Goal: Information Seeking & Learning: Learn about a topic

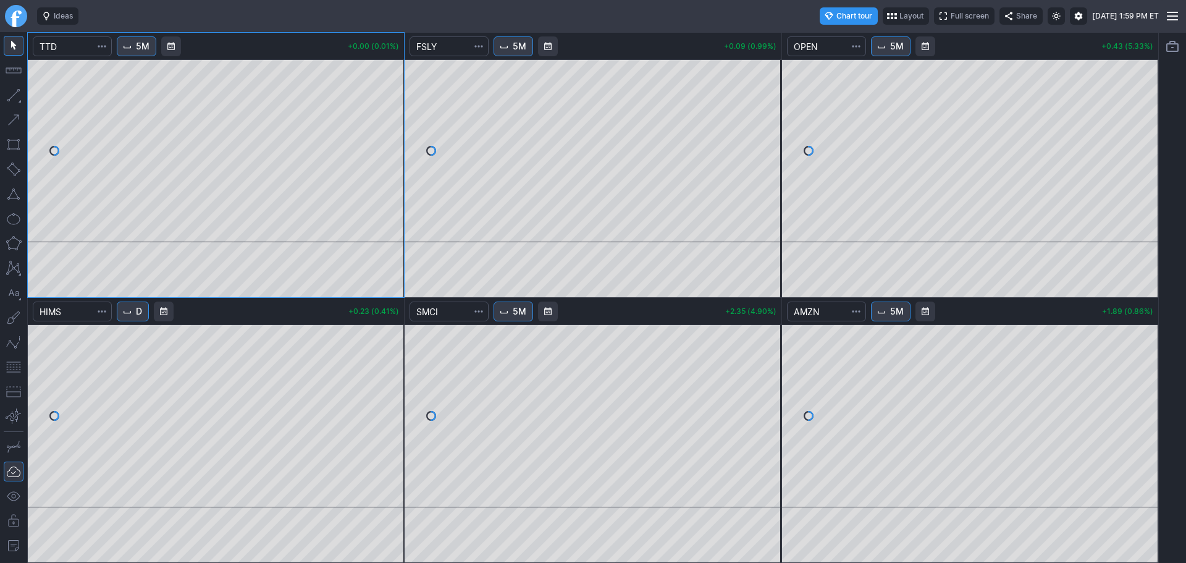
click at [9, 17] on link "Finviz.com" at bounding box center [16, 16] width 22 height 22
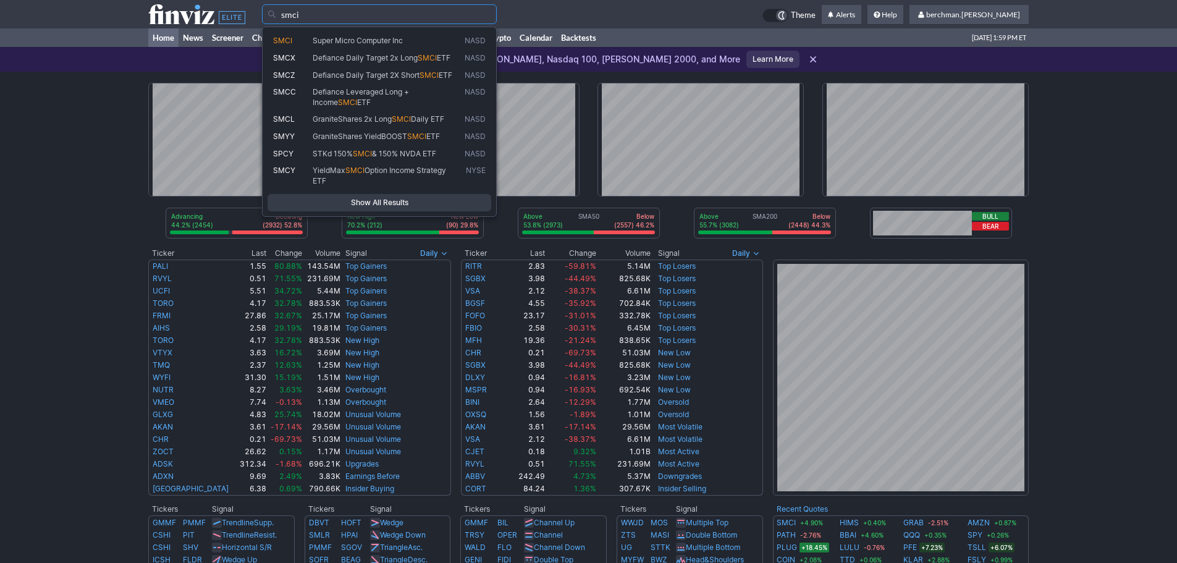
click at [372, 38] on span "Super Micro Computer Inc" at bounding box center [358, 40] width 90 height 9
type input "SMCI"
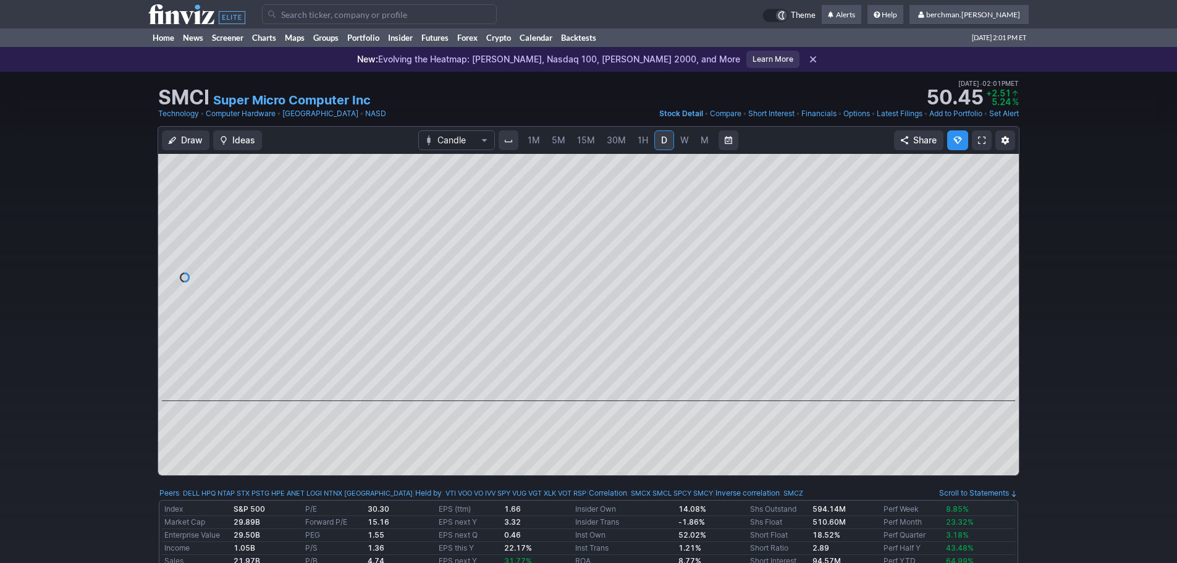
click at [557, 138] on span "5M" at bounding box center [559, 140] width 14 height 11
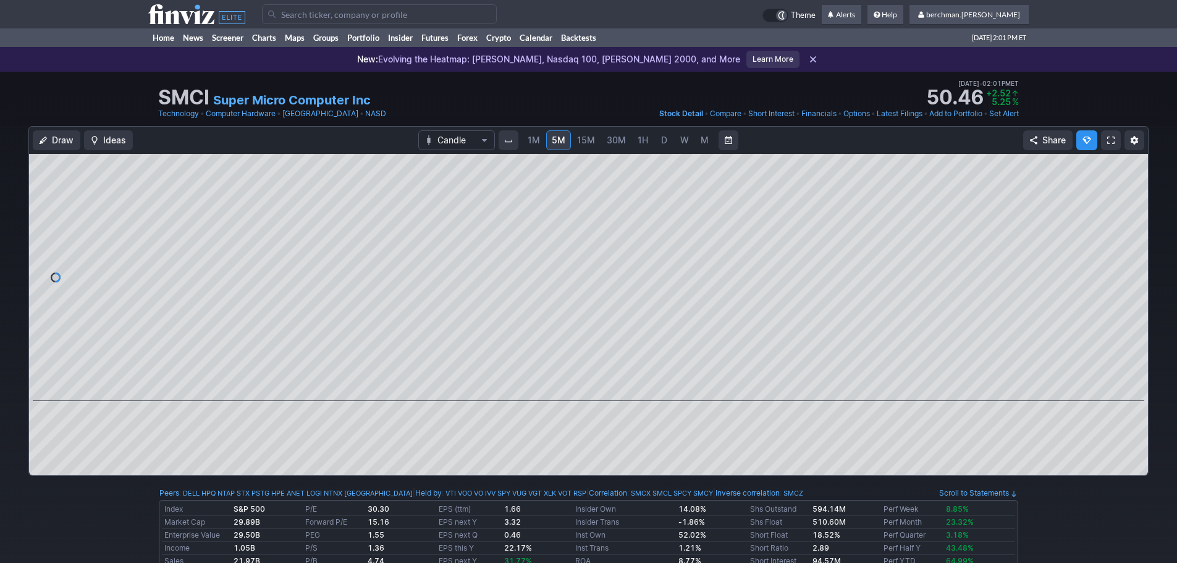
click at [657, 145] on link "D" at bounding box center [664, 140] width 20 height 20
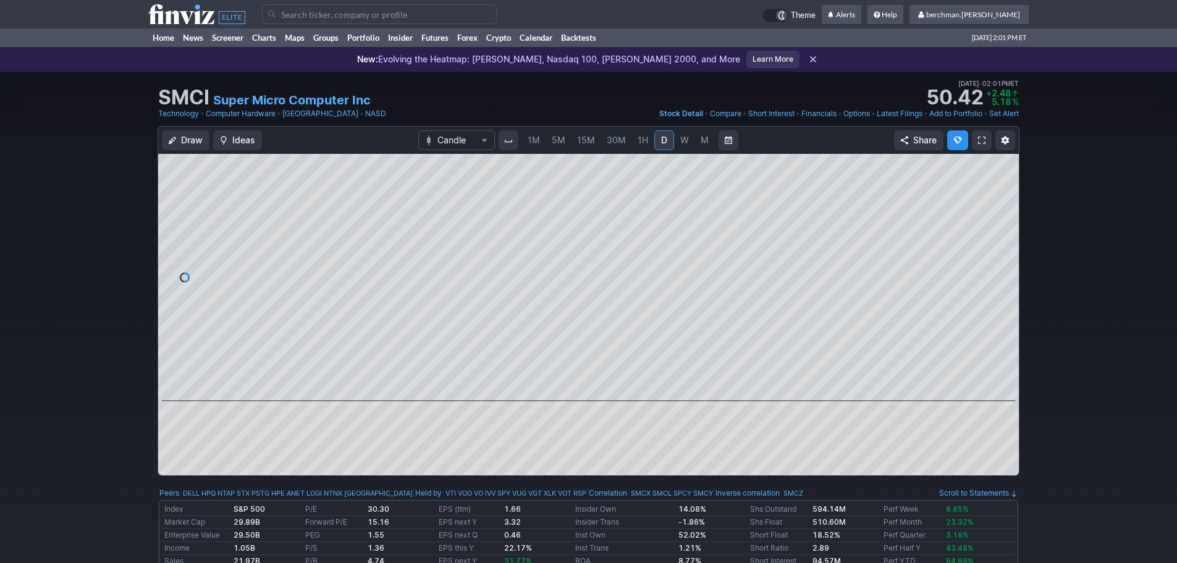
click at [557, 143] on span "5M" at bounding box center [559, 140] width 14 height 11
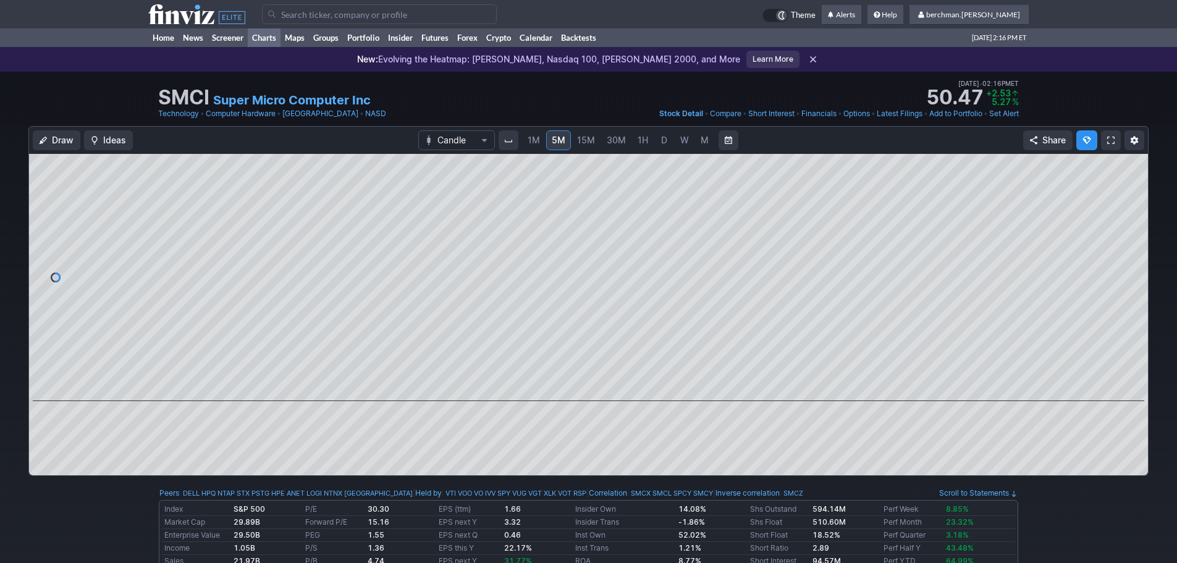
click at [256, 35] on link "Charts" at bounding box center [264, 37] width 33 height 19
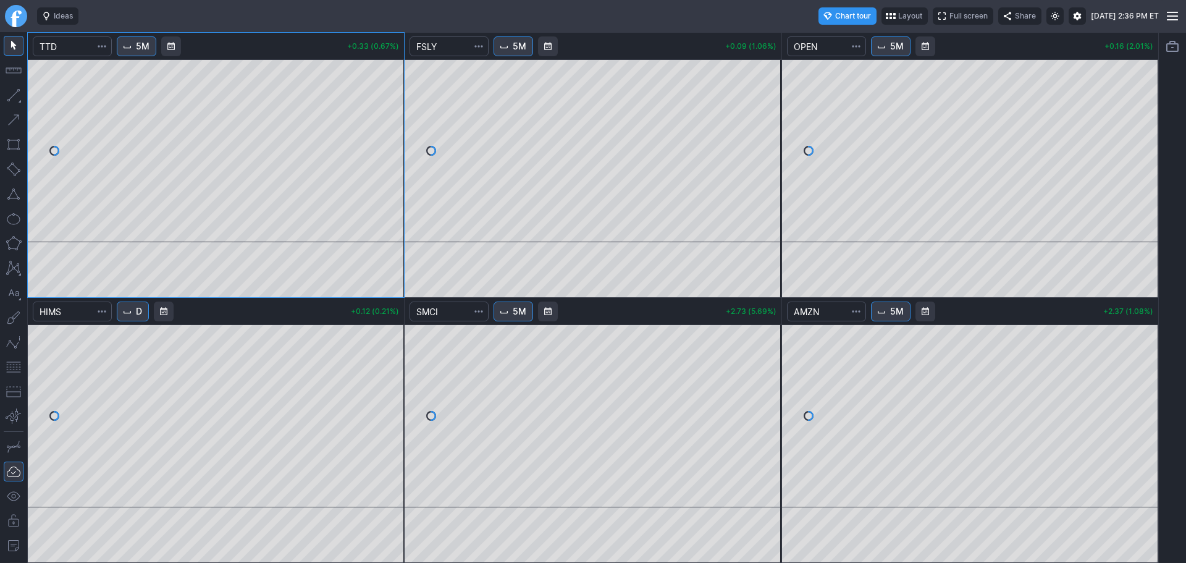
click at [15, 17] on link "Finviz.com" at bounding box center [16, 16] width 22 height 22
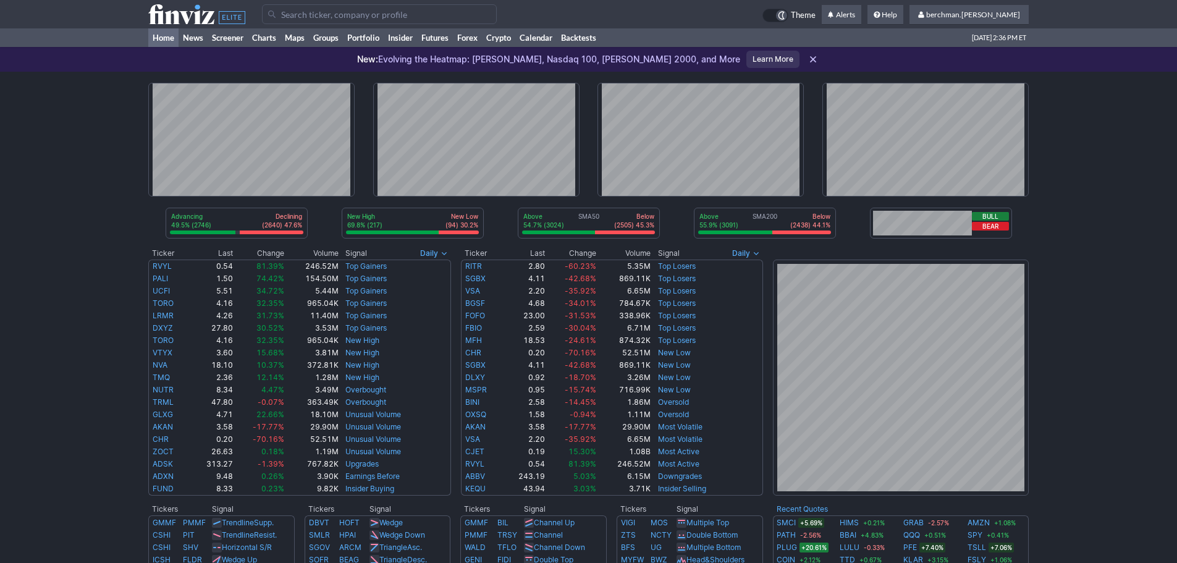
click at [324, 14] on input "Search" at bounding box center [379, 14] width 235 height 20
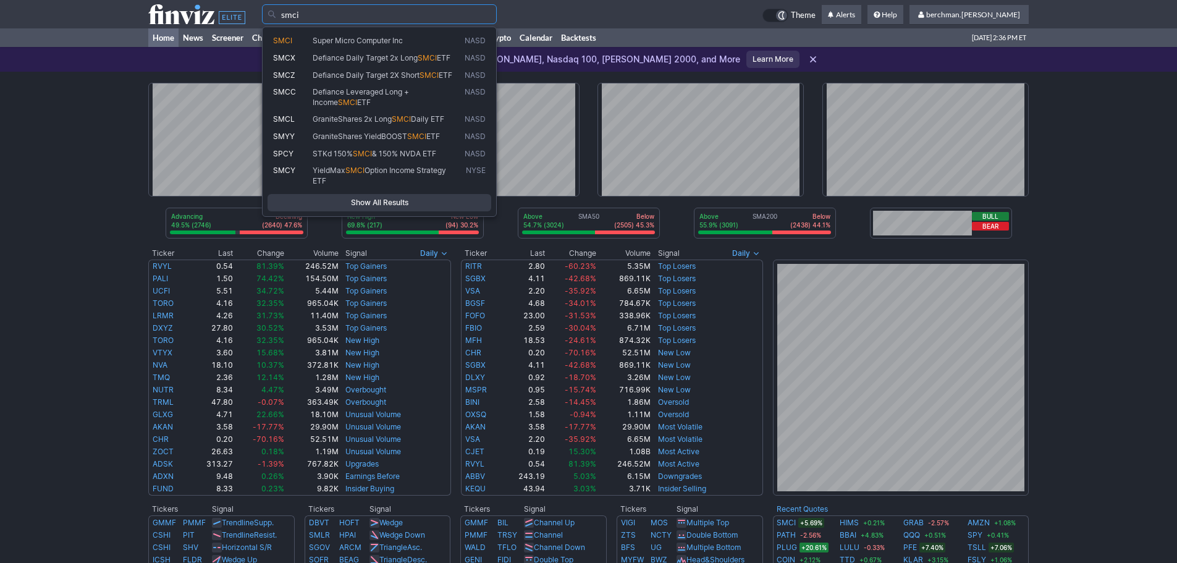
click at [376, 38] on span "Super Micro Computer Inc" at bounding box center [358, 40] width 90 height 9
type input "SMCI"
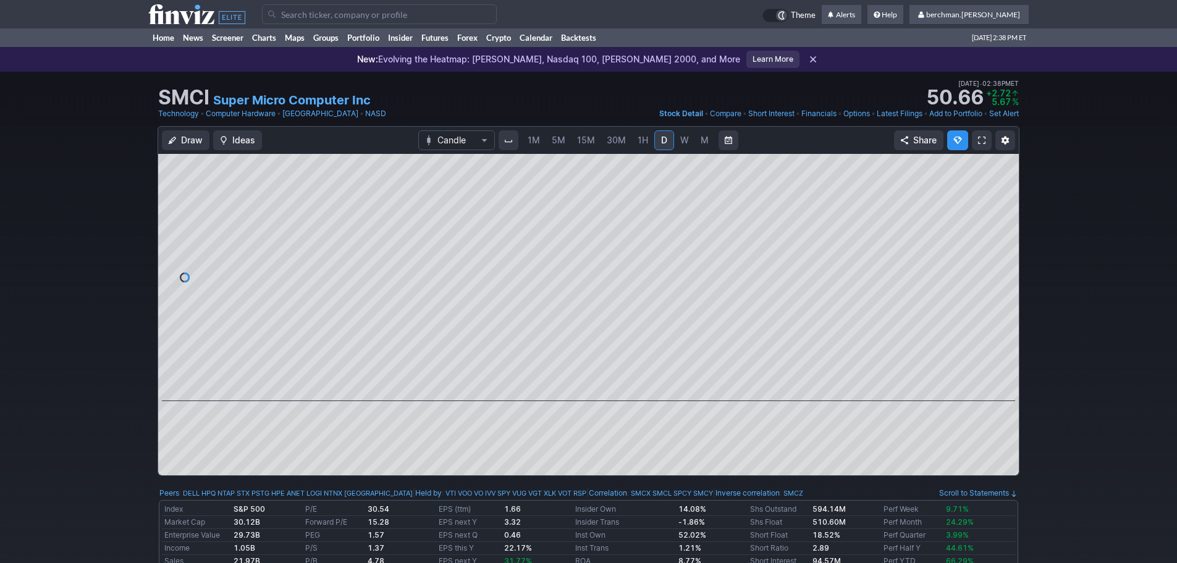
click at [560, 139] on span "5M" at bounding box center [559, 140] width 14 height 11
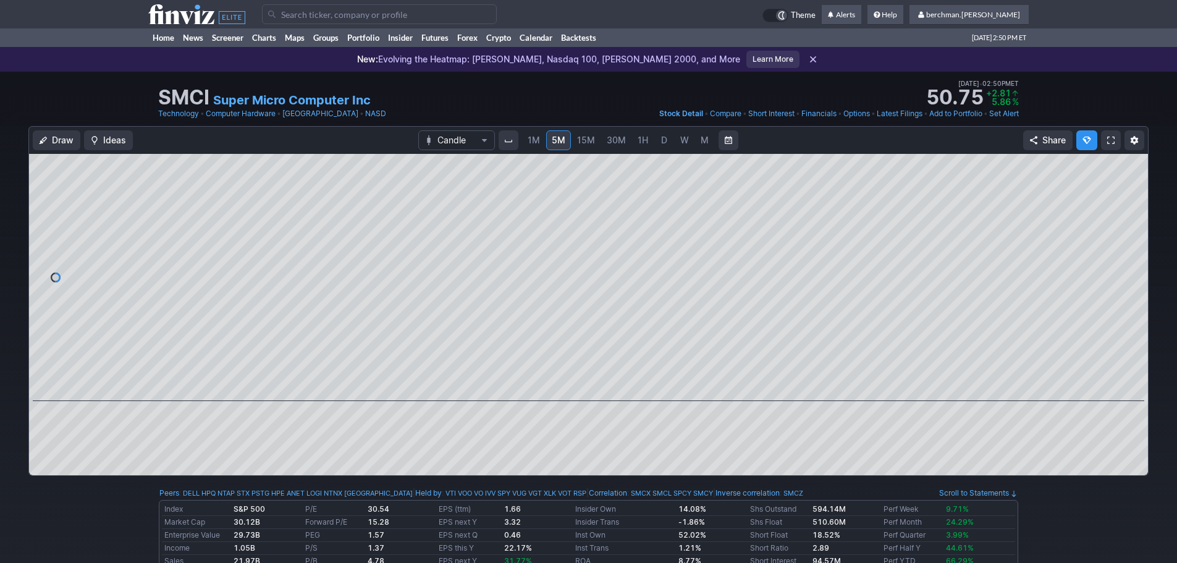
click at [313, 15] on input "Search" at bounding box center [379, 14] width 235 height 20
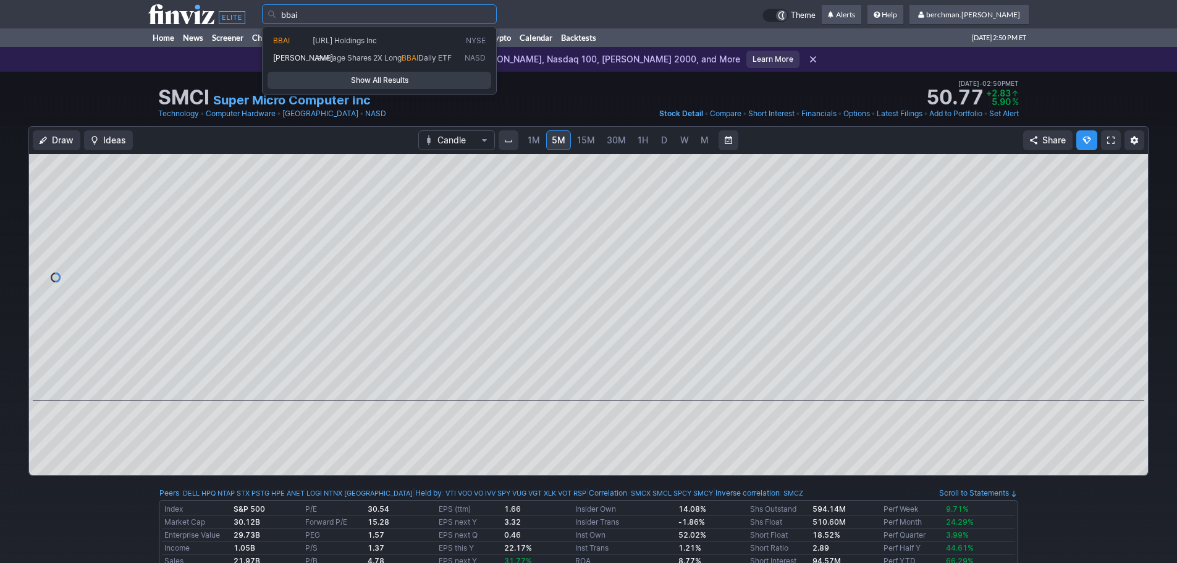
click at [332, 40] on span "BigBear.ai Holdings Inc" at bounding box center [345, 40] width 64 height 9
type input "BBAI"
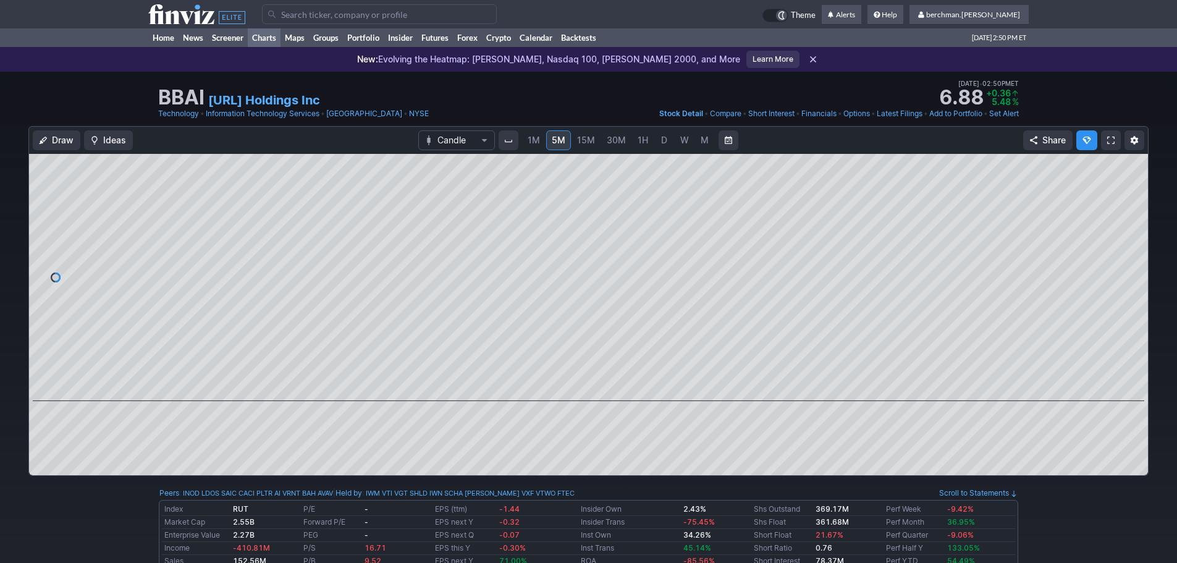
click at [272, 36] on link "Charts" at bounding box center [264, 37] width 33 height 19
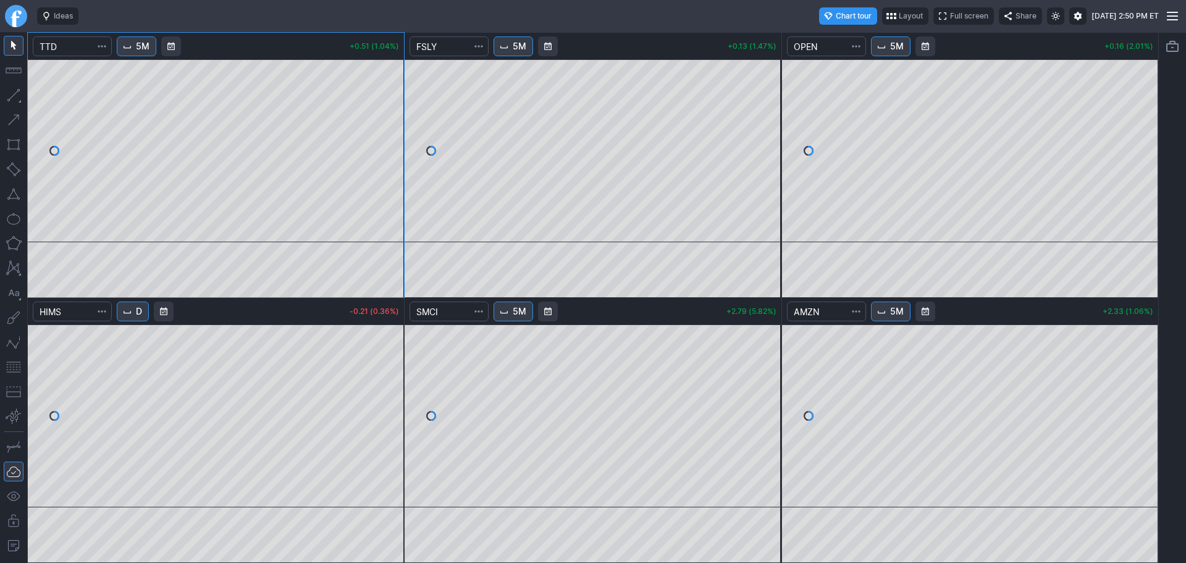
click at [139, 313] on button "D" at bounding box center [133, 311] width 32 height 20
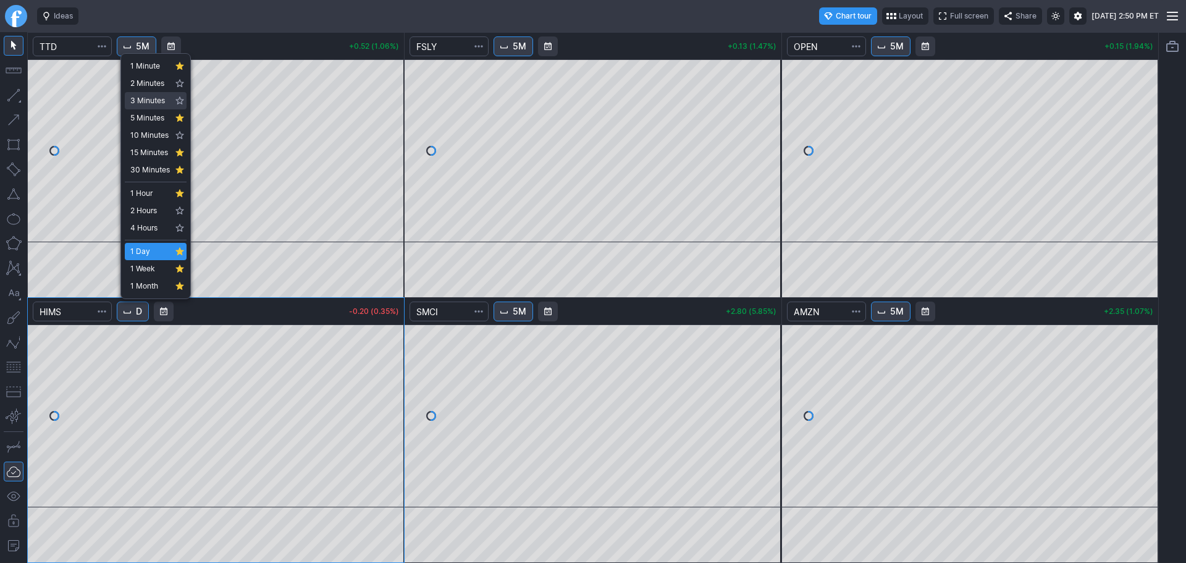
click at [146, 109] on link "3 Minutes" at bounding box center [156, 100] width 62 height 17
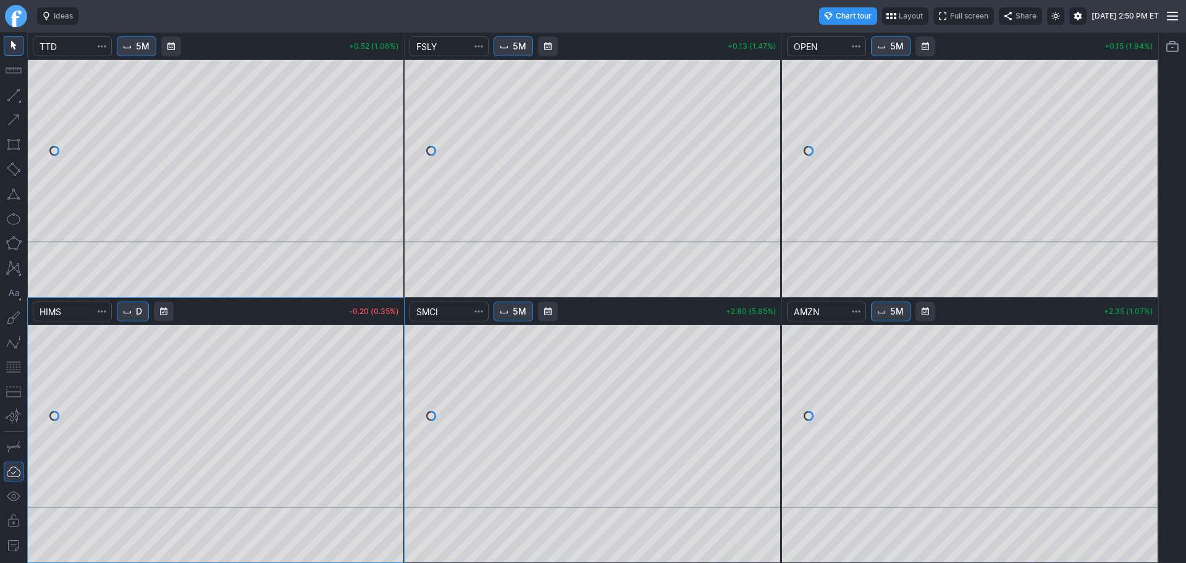
click at [146, 118] on body "Ideas Chart tour Layout Full screen Share Wed OCT 01 2025 2:50 PM ET 5M +0.52 (…" at bounding box center [593, 281] width 1186 height 563
click at [141, 316] on span "3M" at bounding box center [143, 311] width 14 height 12
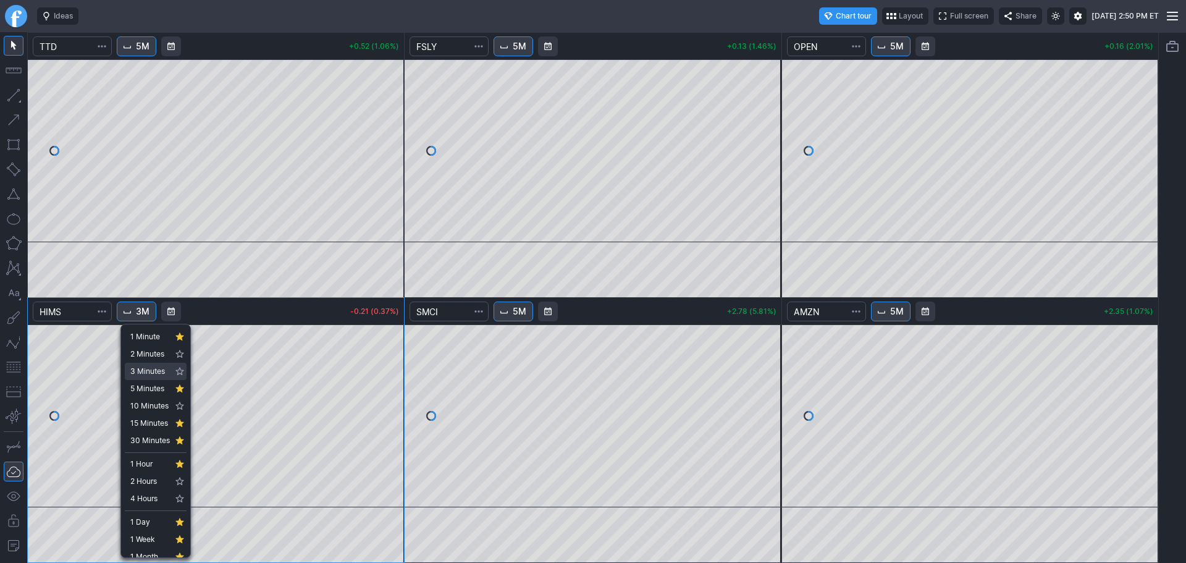
drag, startPoint x: 158, startPoint y: 370, endPoint x: 146, endPoint y: 392, distance: 24.6
click at [148, 391] on div "1 Minute 2 Minutes 3 Minutes 5 Minutes 10 Minutes 15 Minutes 30 Minutes" at bounding box center [156, 388] width 62 height 121
click at [146, 392] on span "5 Minutes" at bounding box center [150, 388] width 40 height 12
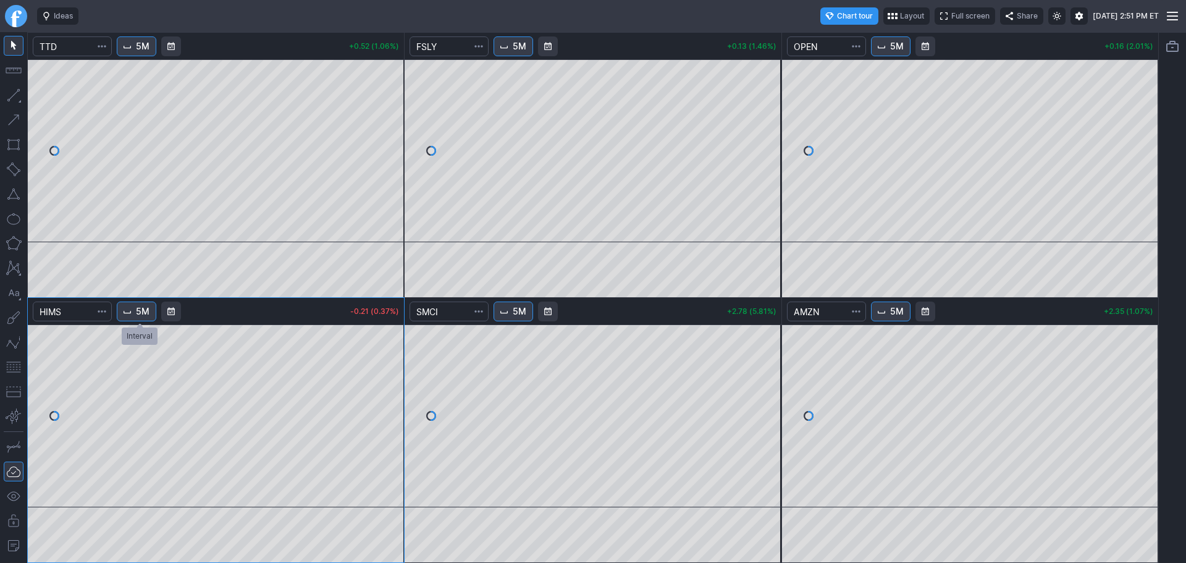
click at [142, 313] on span "5M" at bounding box center [143, 311] width 14 height 12
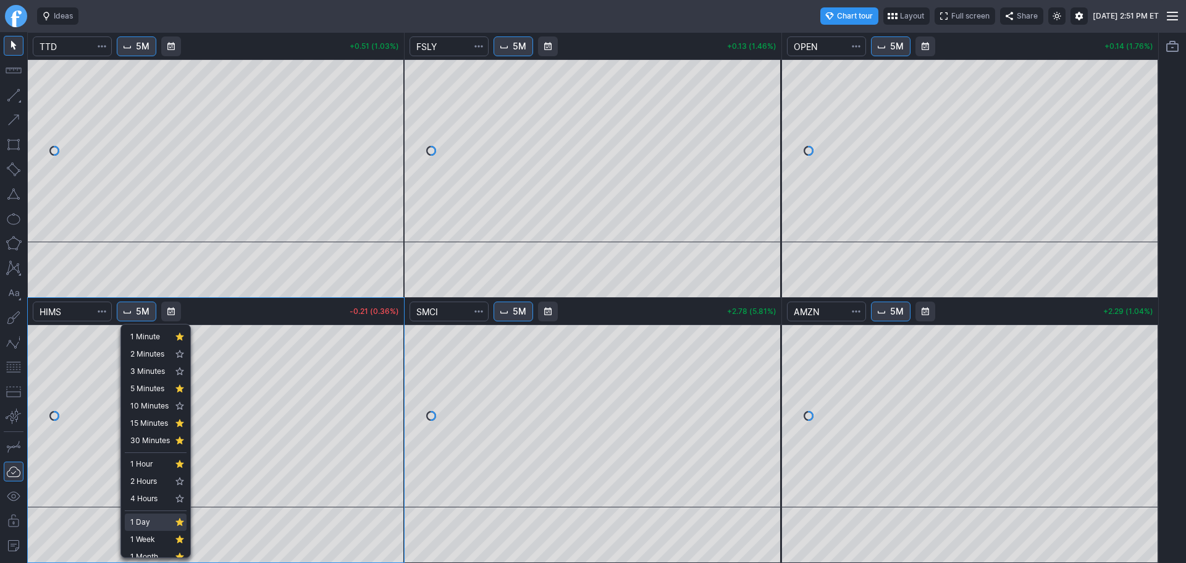
click at [155, 528] on span "1 Day" at bounding box center [150, 522] width 40 height 12
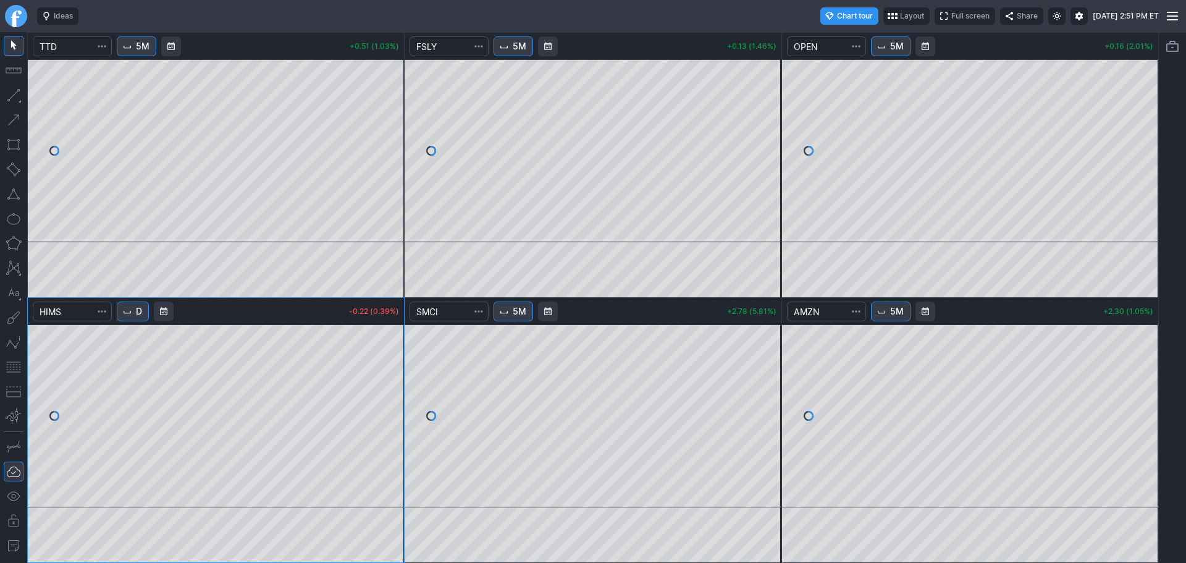
click at [21, 15] on link "Finviz.com" at bounding box center [16, 16] width 22 height 22
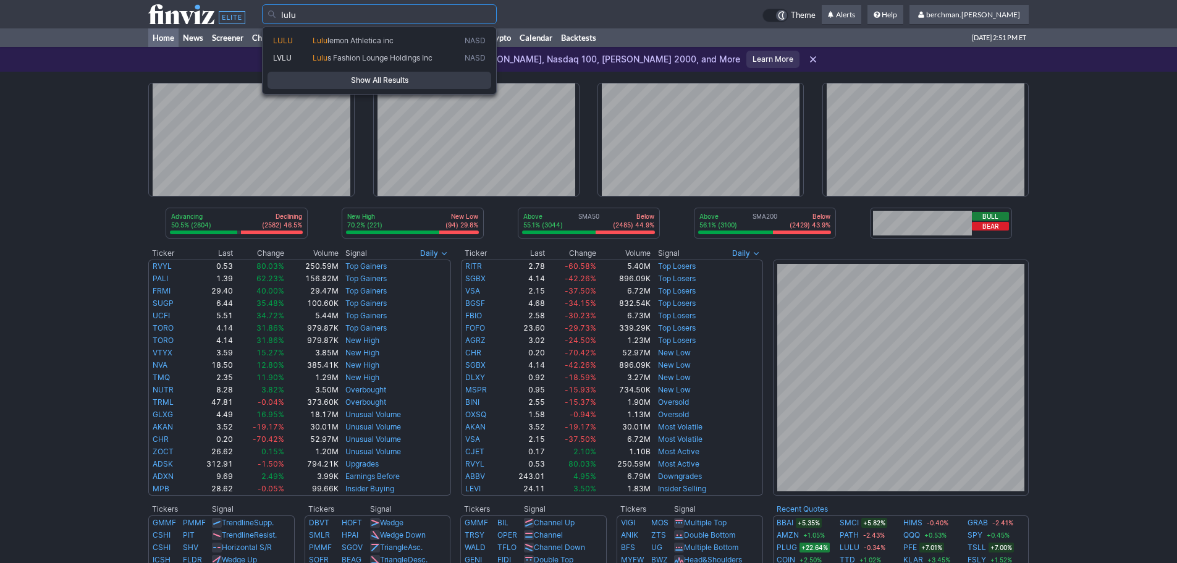
click at [395, 34] on link "[PERSON_NAME] Athletica inc NASD" at bounding box center [379, 40] width 224 height 17
type input "LULU"
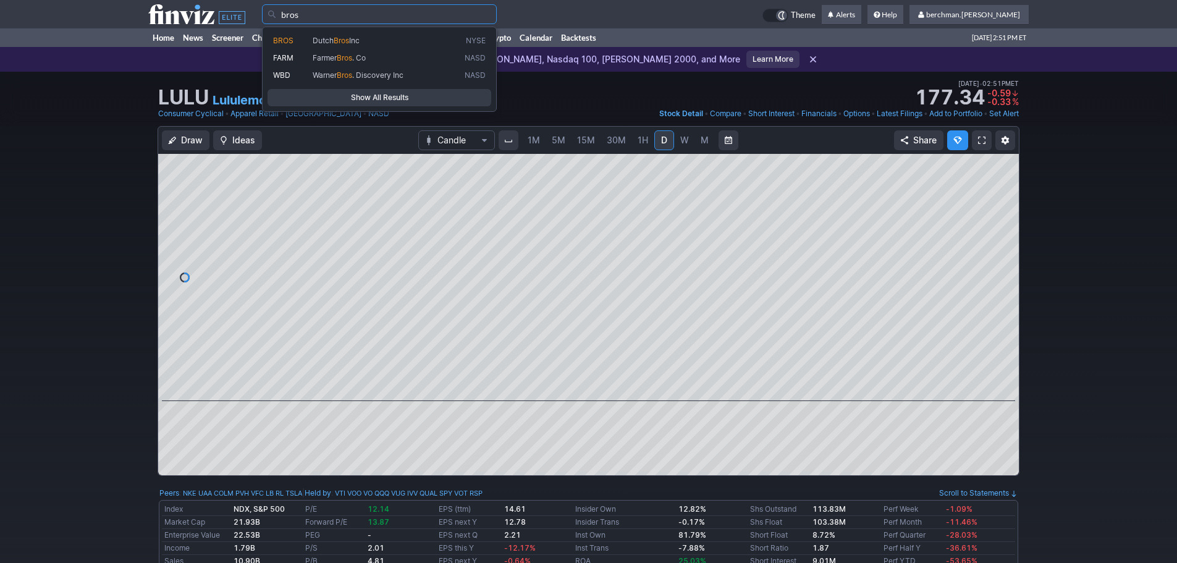
click at [374, 35] on link "BROS Dutch Bros Inc NYSE" at bounding box center [379, 40] width 224 height 17
type input "BROS"
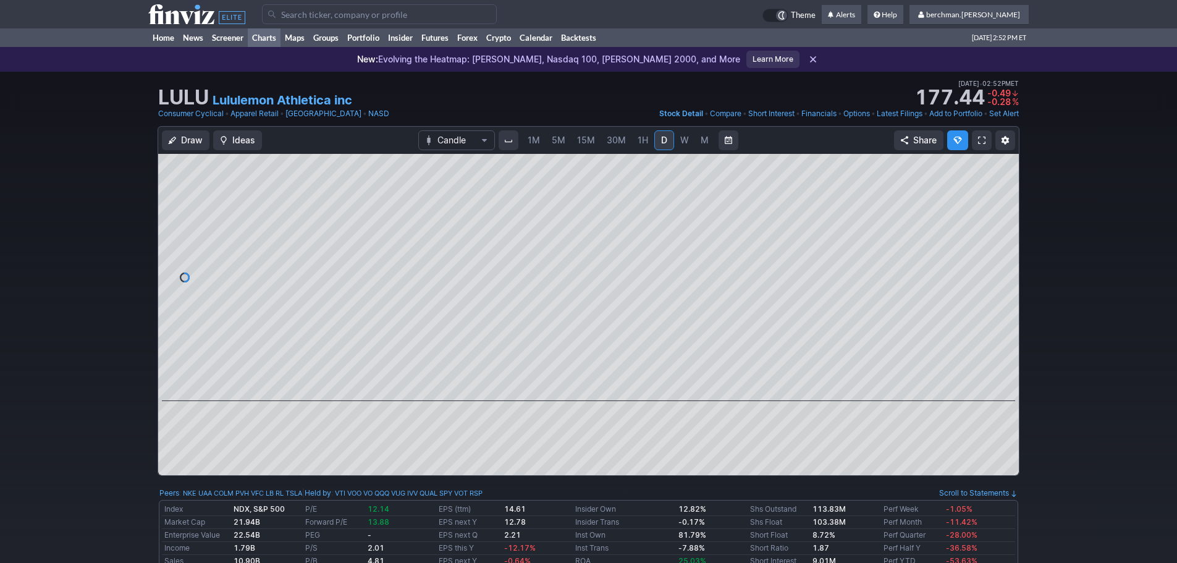
click at [272, 40] on link "Charts" at bounding box center [264, 37] width 33 height 19
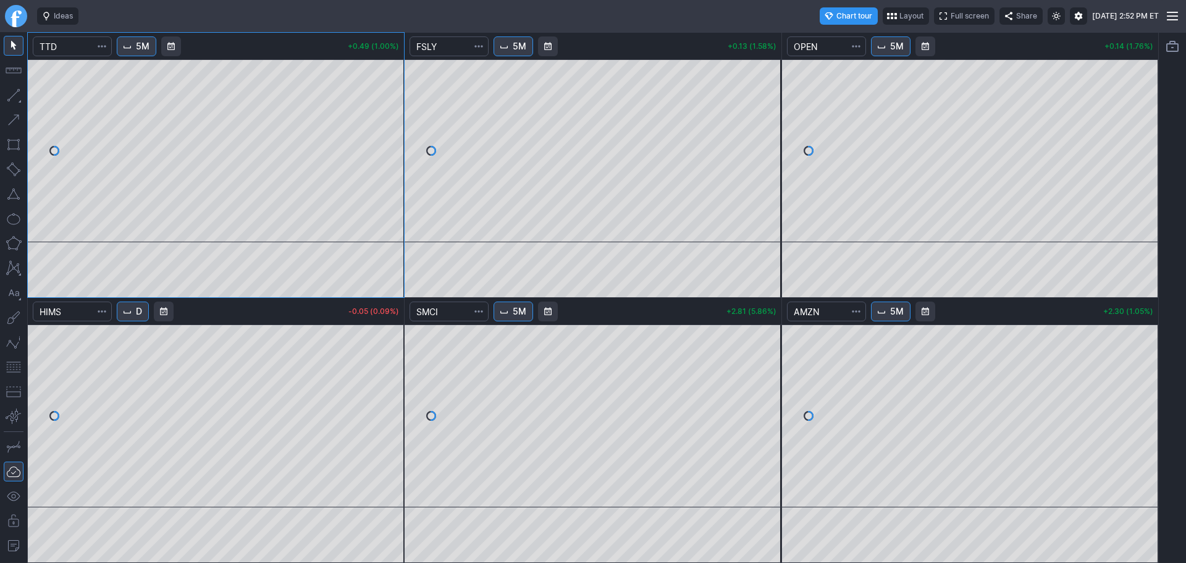
click at [6, 22] on div at bounding box center [16, 16] width 32 height 32
click at [22, 21] on link "Finviz.com" at bounding box center [16, 16] width 22 height 22
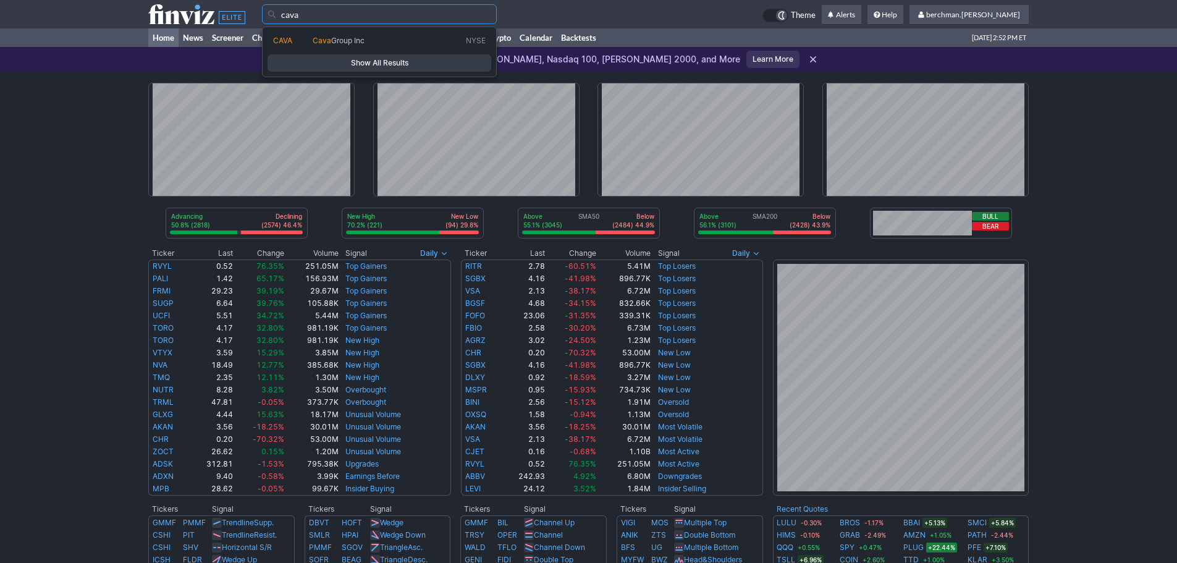
click at [379, 42] on span "Cava Group Inc" at bounding box center [386, 41] width 153 height 11
type input "CAVA"
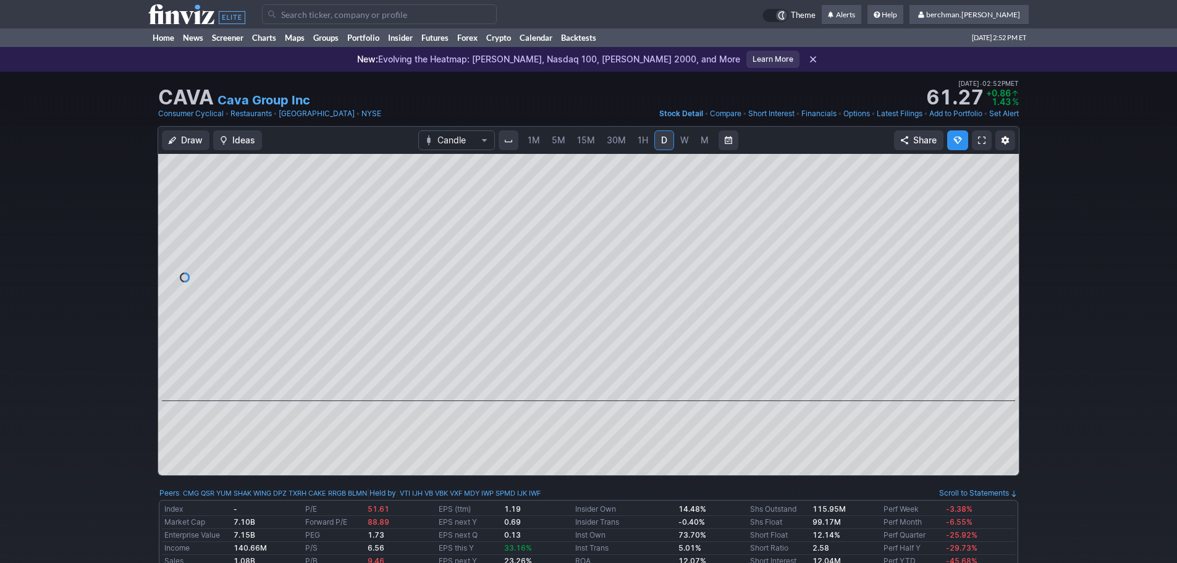
click at [350, 11] on input "Search" at bounding box center [379, 14] width 235 height 20
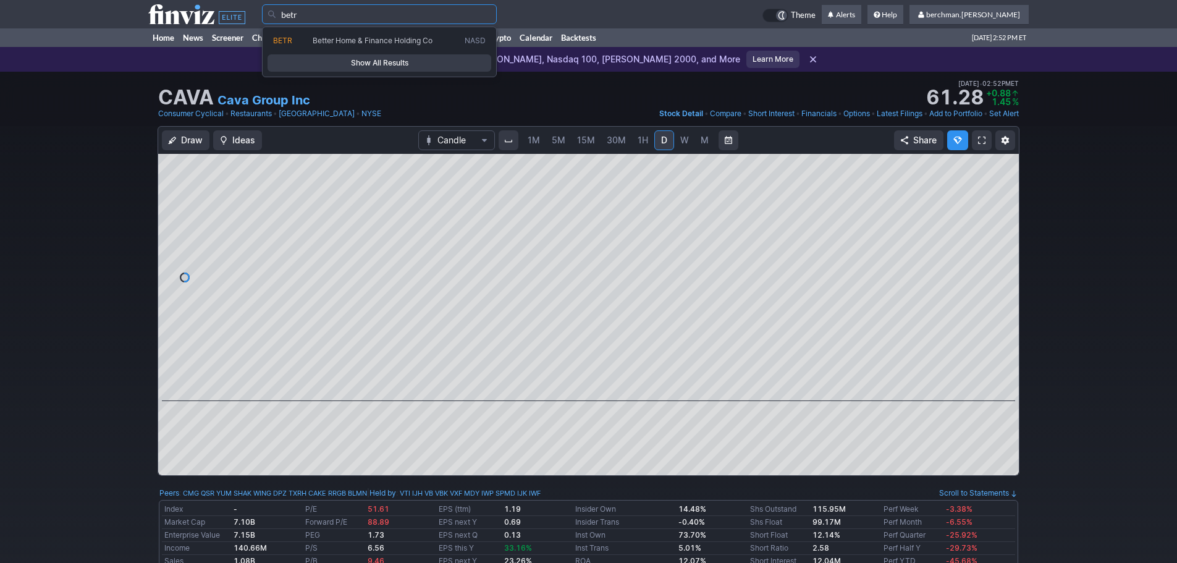
click at [363, 36] on span "Better Home & Finance Holding Co" at bounding box center [373, 40] width 120 height 9
type input "BETR"
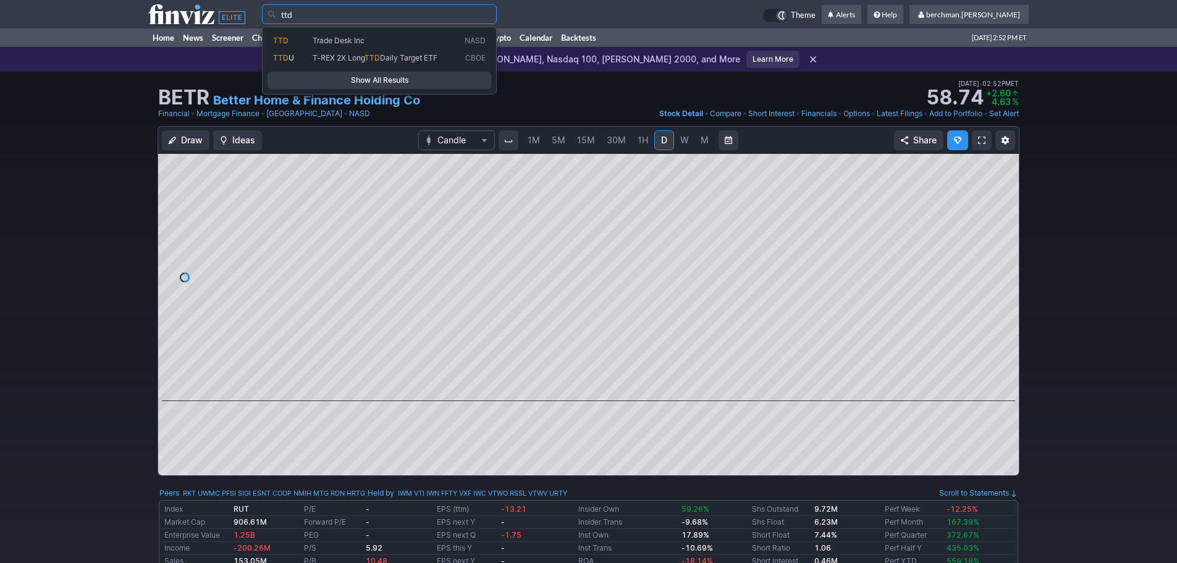
click at [330, 42] on span "Trade Desk Inc" at bounding box center [339, 40] width 52 height 9
type input "TTD"
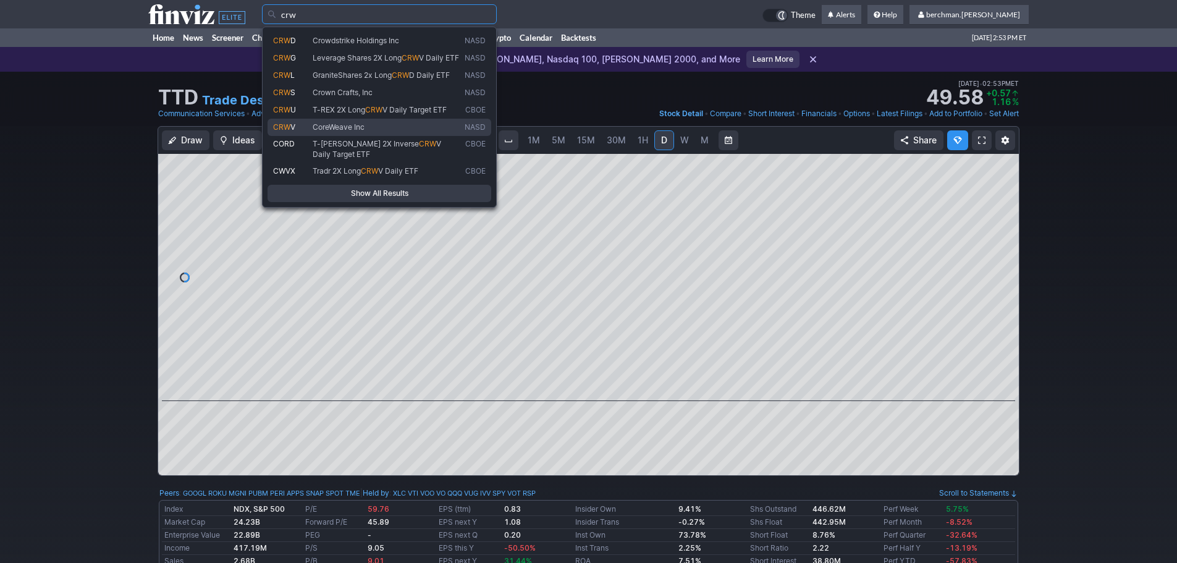
click at [330, 131] on span "CoreWeave Inc" at bounding box center [339, 126] width 52 height 9
type input "CRWV"
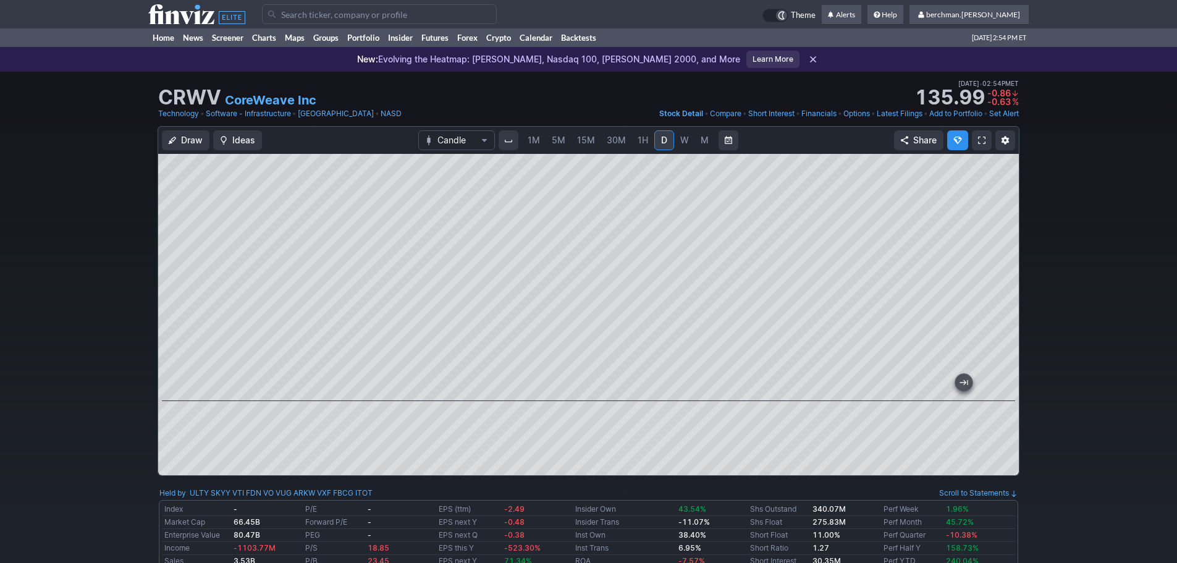
click at [317, 17] on input "Search" at bounding box center [379, 14] width 235 height 20
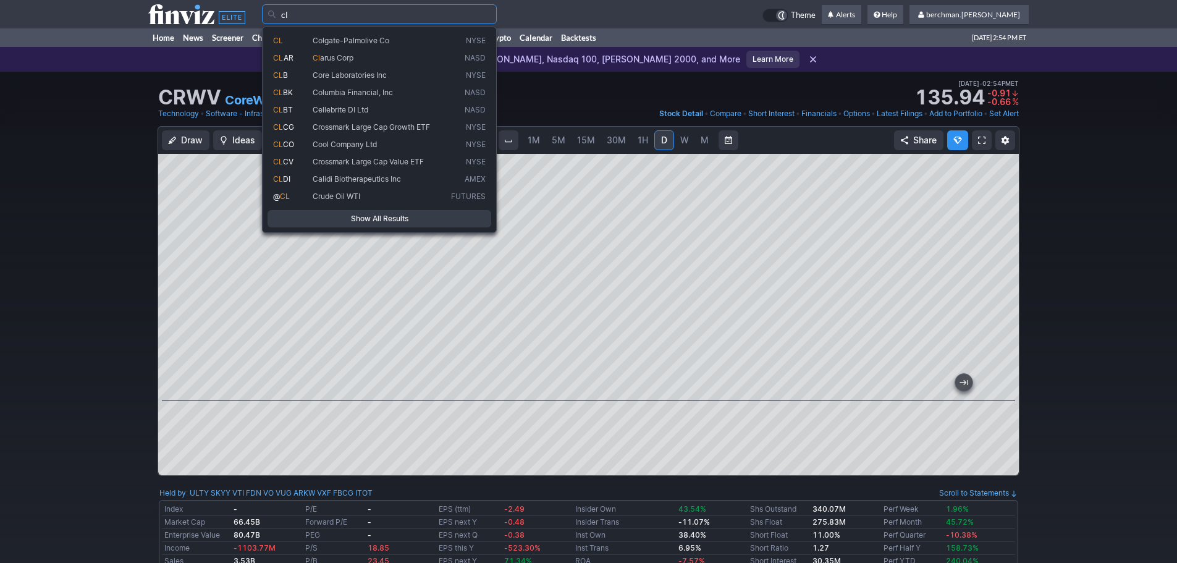
click at [326, 36] on span "Colgate-Palmolive Co" at bounding box center [351, 40] width 77 height 9
type input "CL"
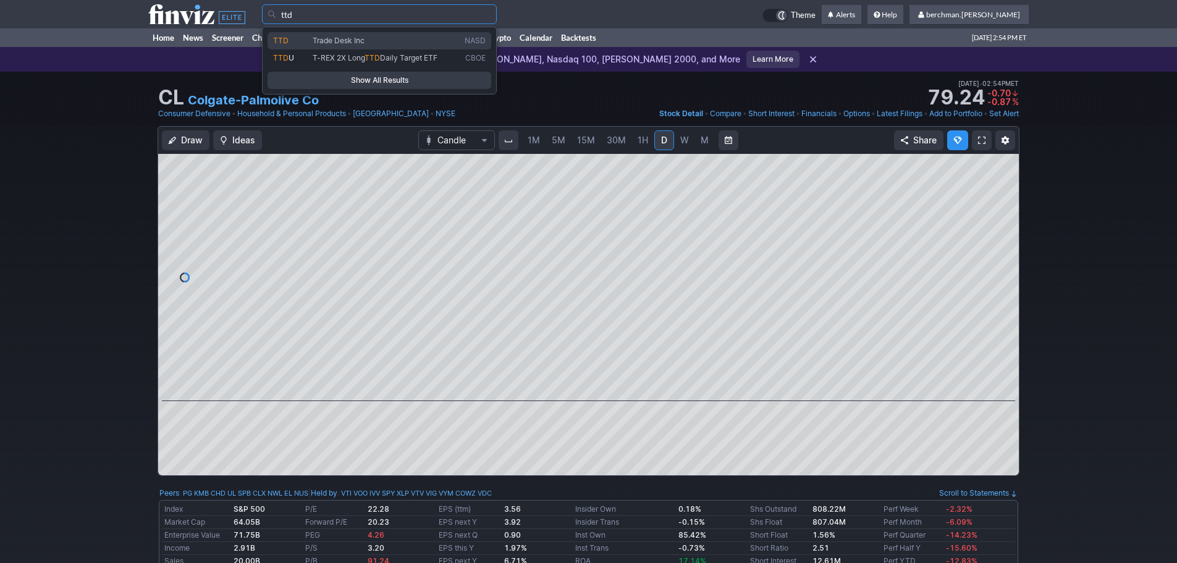
click at [376, 44] on span "Trade Desk Inc" at bounding box center [386, 41] width 152 height 11
type input "TTD"
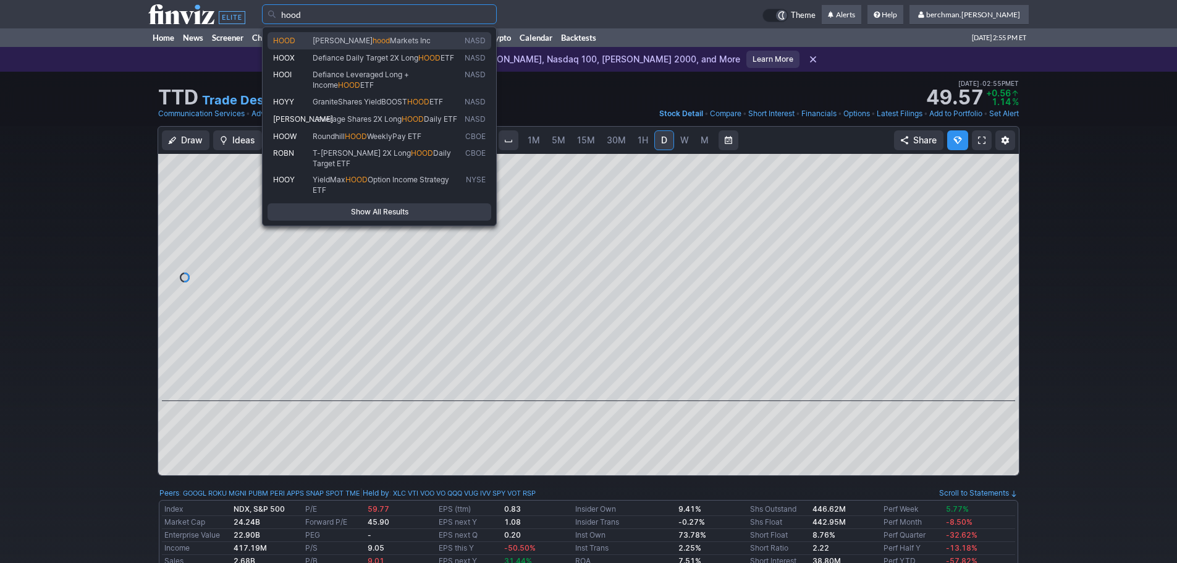
click at [403, 43] on span "[PERSON_NAME] Markets Inc" at bounding box center [386, 41] width 152 height 11
type input "HOOD"
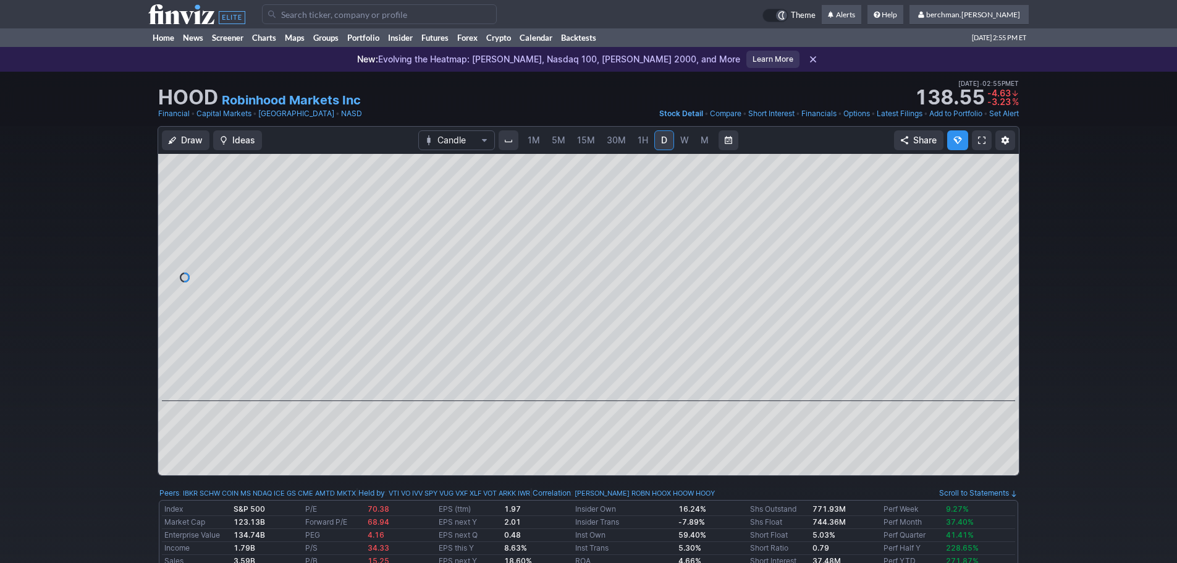
click at [339, 10] on input "Search" at bounding box center [379, 14] width 235 height 20
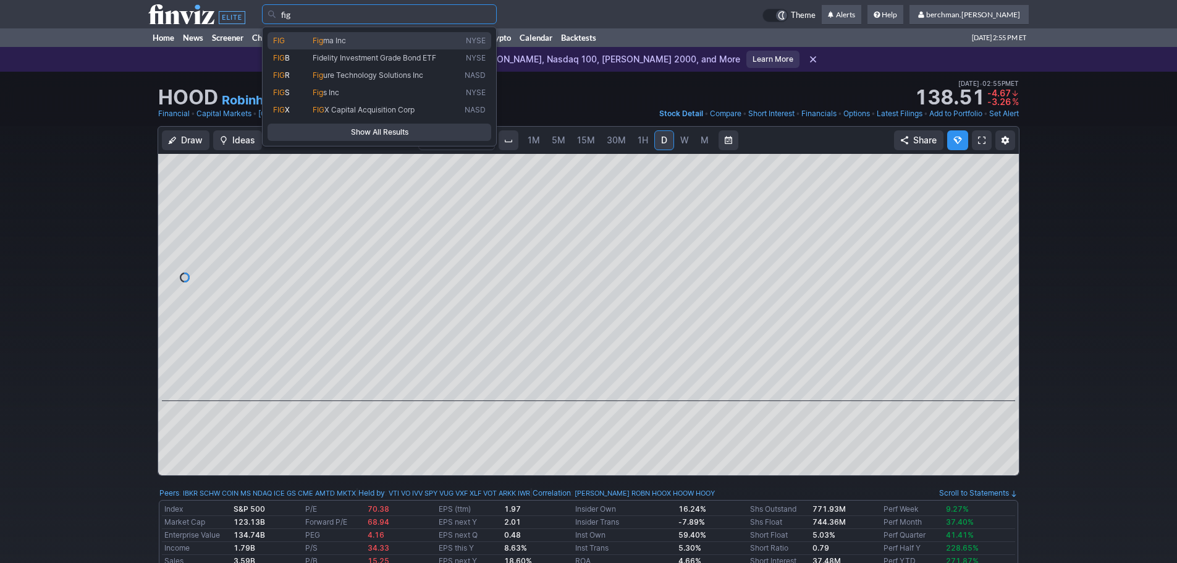
click at [374, 38] on span "Fig ma Inc" at bounding box center [386, 41] width 152 height 11
type input "FIG"
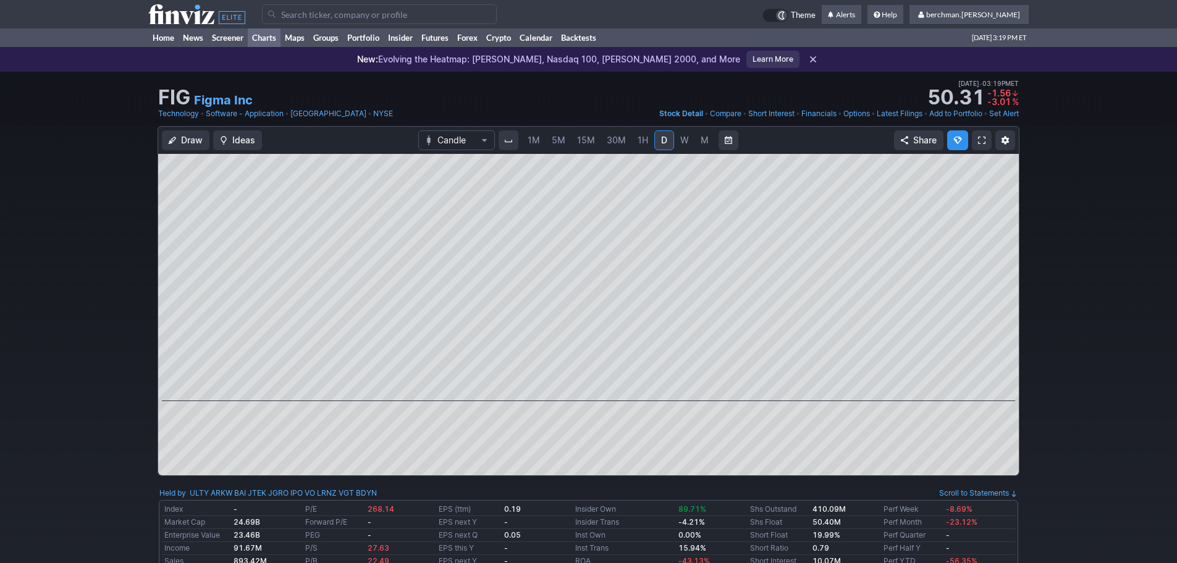
click at [263, 38] on link "Charts" at bounding box center [264, 37] width 33 height 19
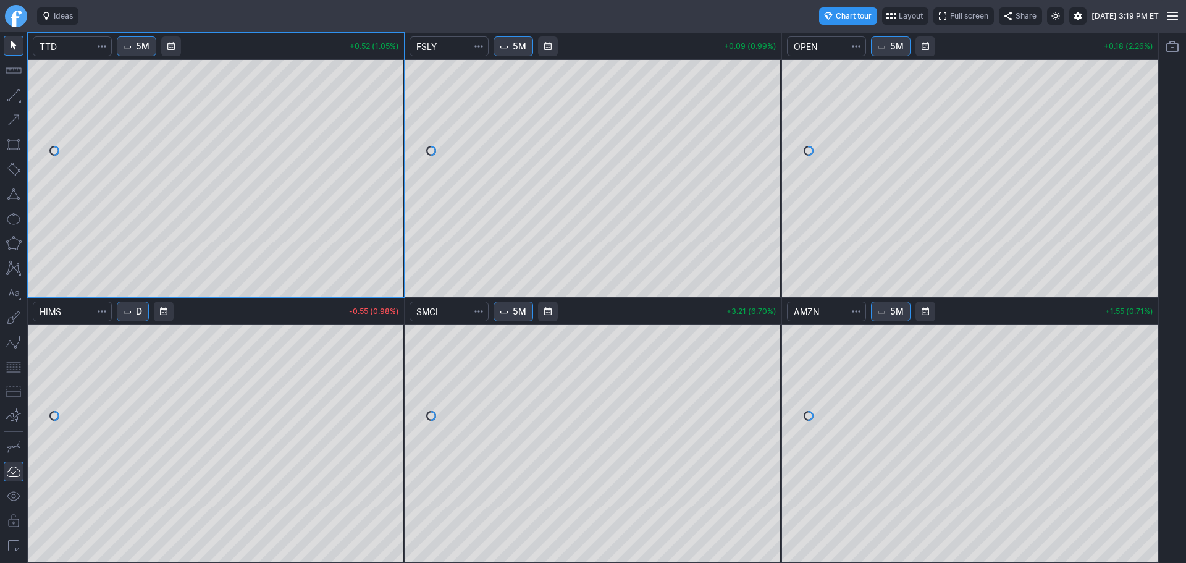
click at [11, 18] on link "Finviz.com" at bounding box center [16, 16] width 22 height 22
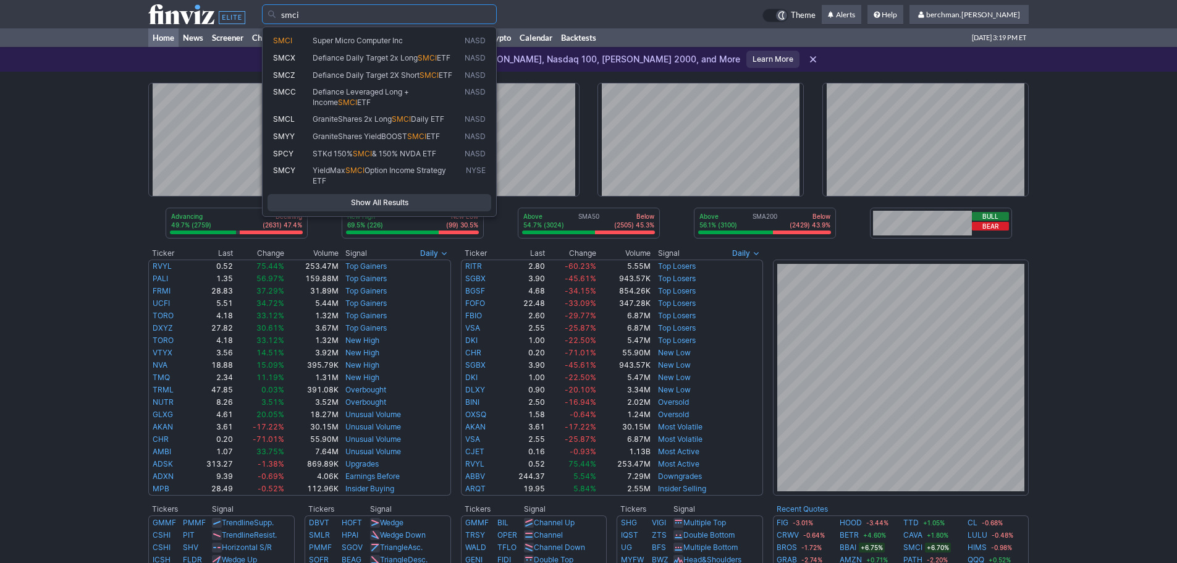
click at [363, 40] on span "Super Micro Computer Inc" at bounding box center [358, 40] width 90 height 9
type input "SMCI"
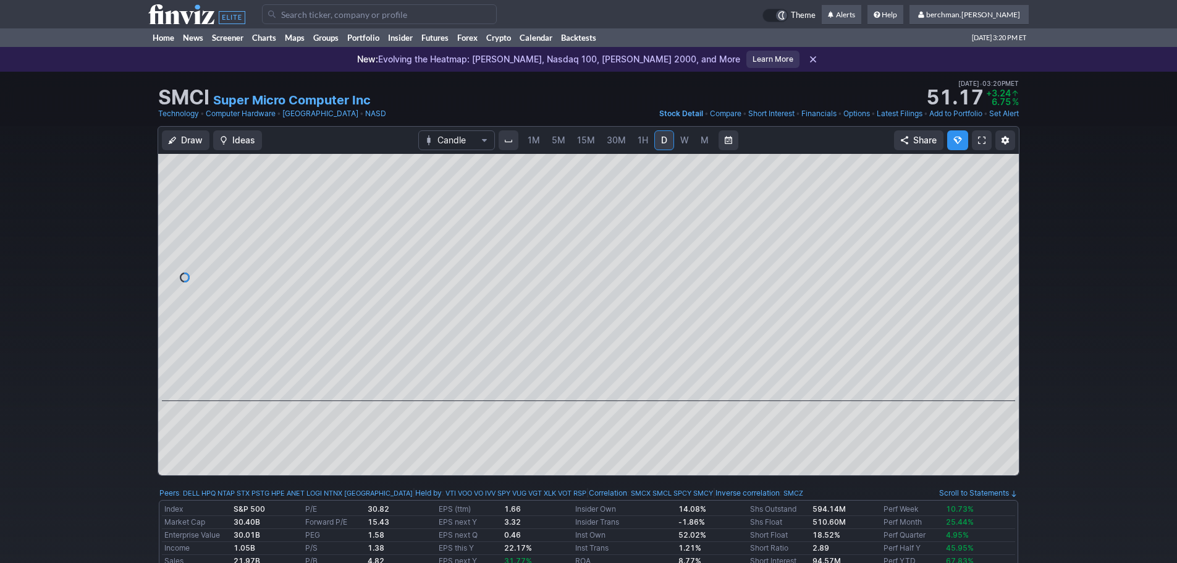
click at [563, 139] on span "5M" at bounding box center [559, 140] width 14 height 11
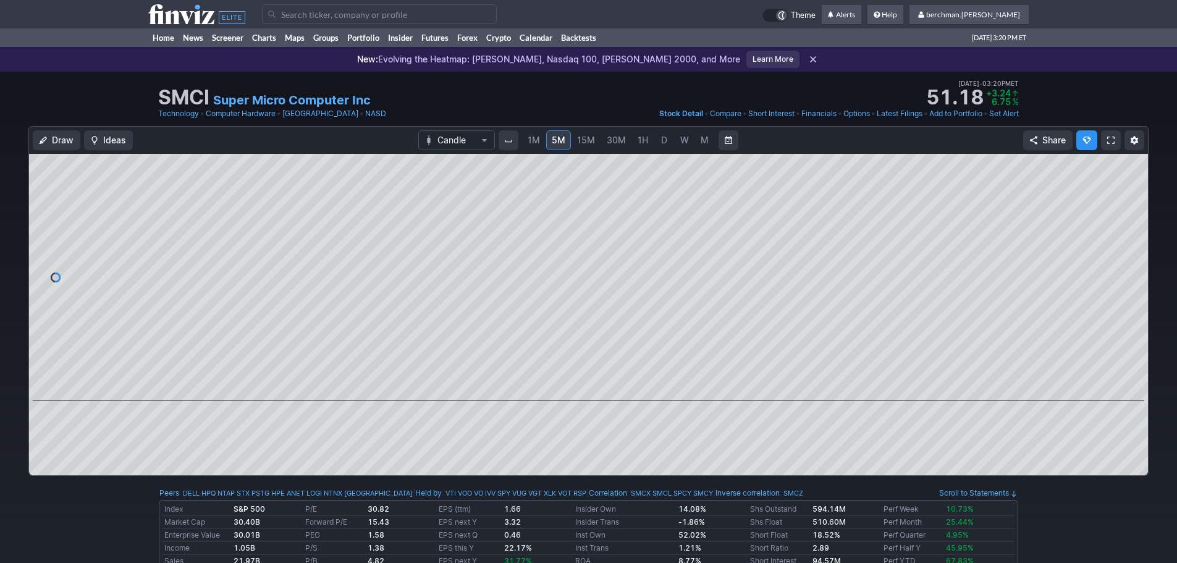
click at [661, 141] on span "D" at bounding box center [664, 140] width 6 height 11
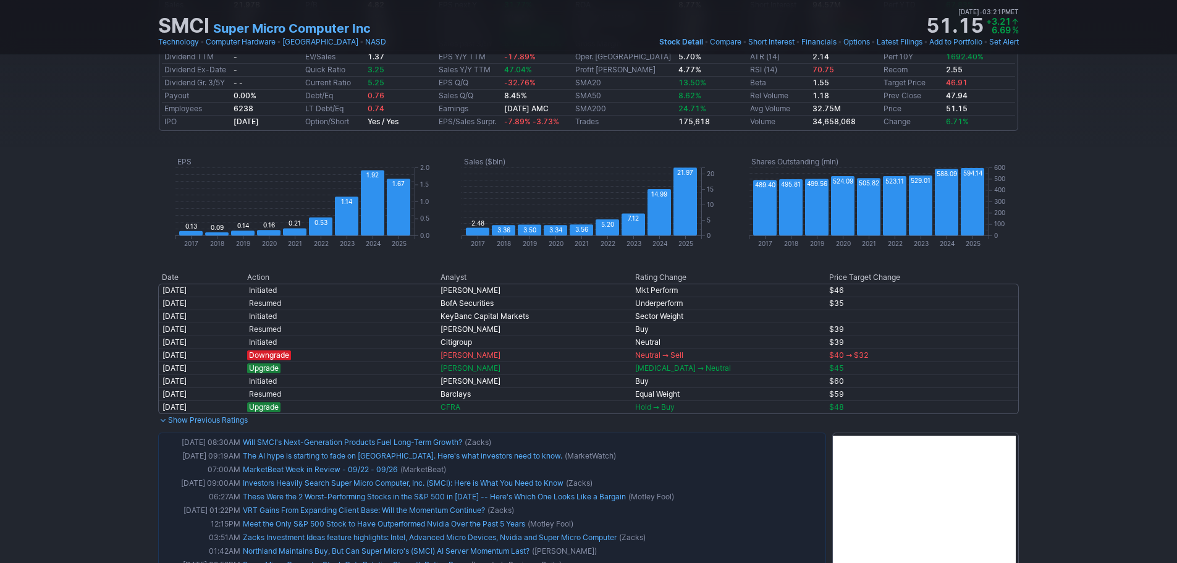
scroll to position [62, 0]
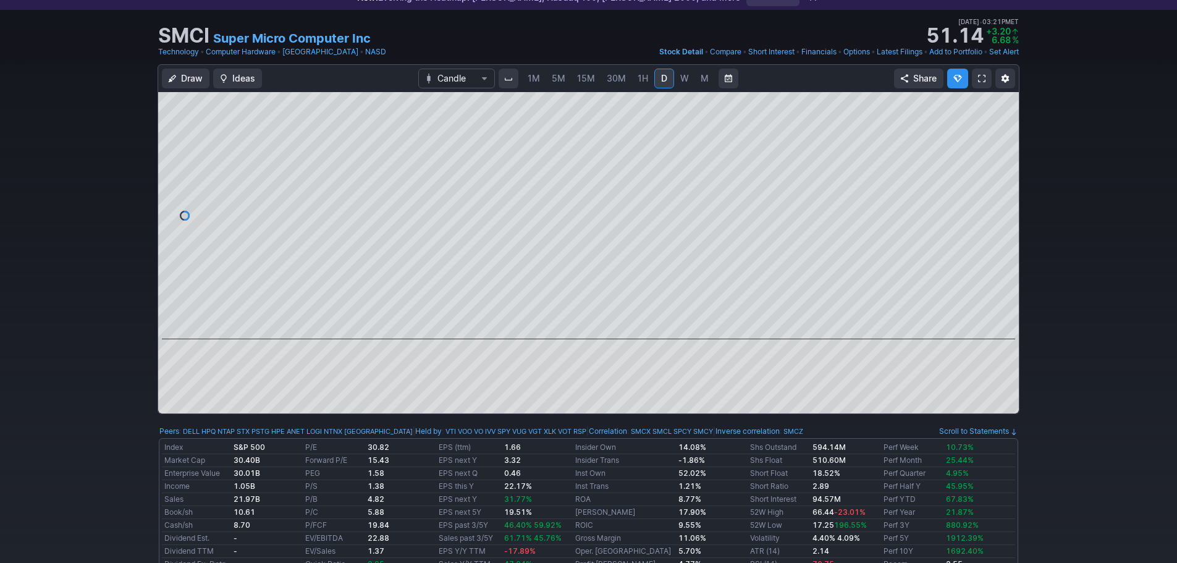
click at [561, 79] on span "5M" at bounding box center [559, 78] width 14 height 11
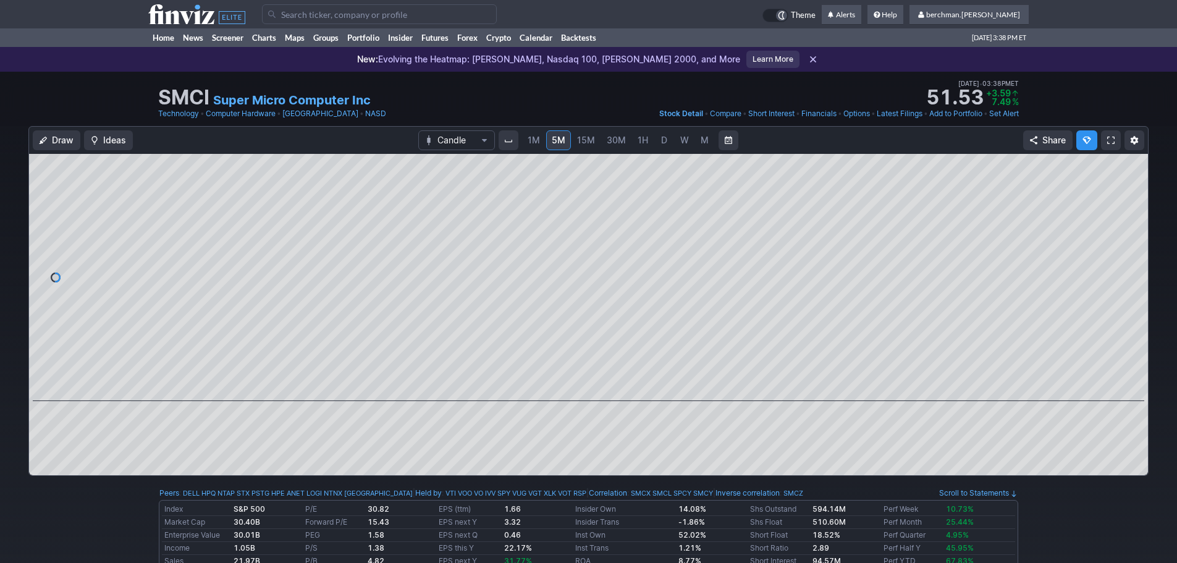
click at [663, 140] on span "D" at bounding box center [664, 140] width 6 height 11
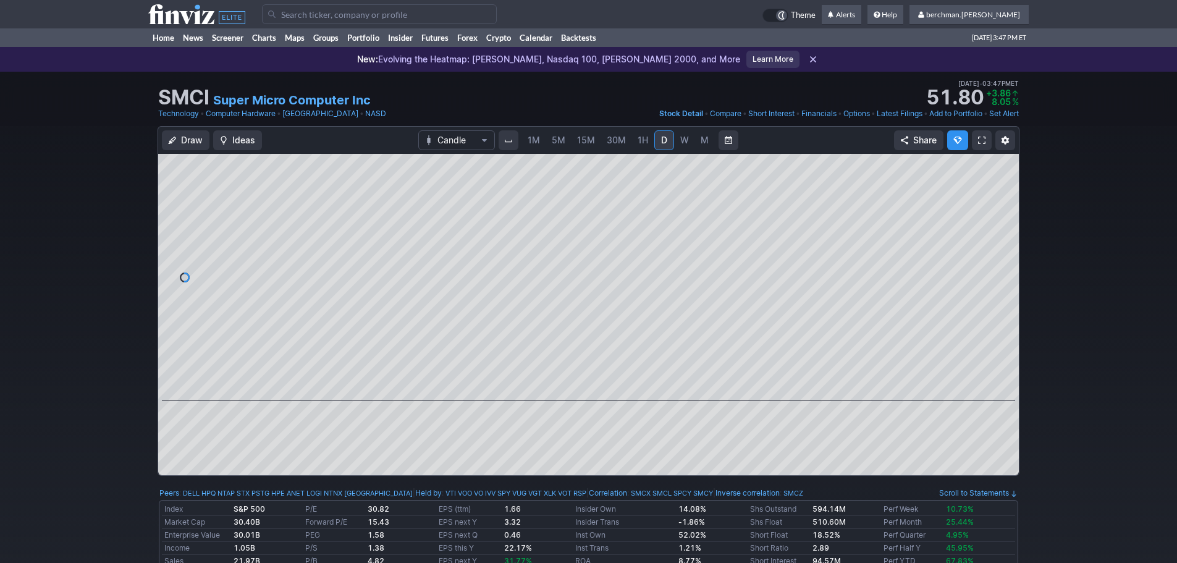
click at [560, 141] on span "5M" at bounding box center [559, 140] width 14 height 11
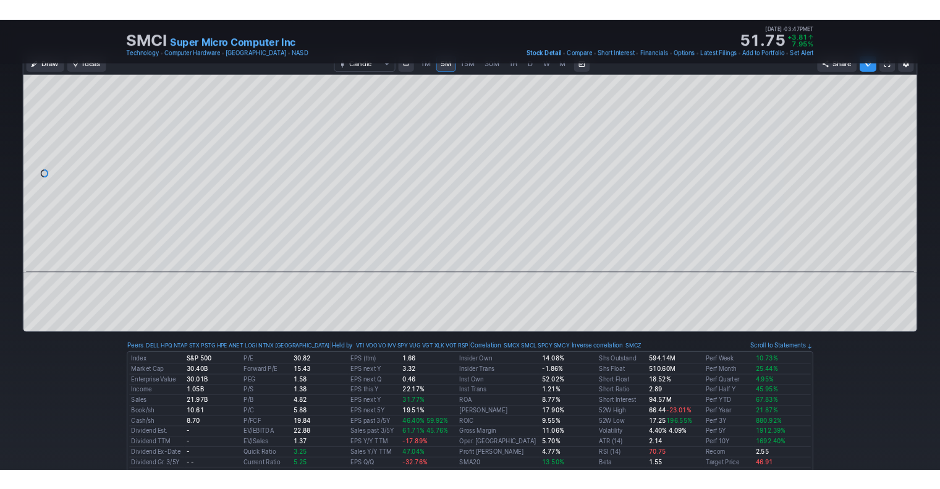
scroll to position [62, 0]
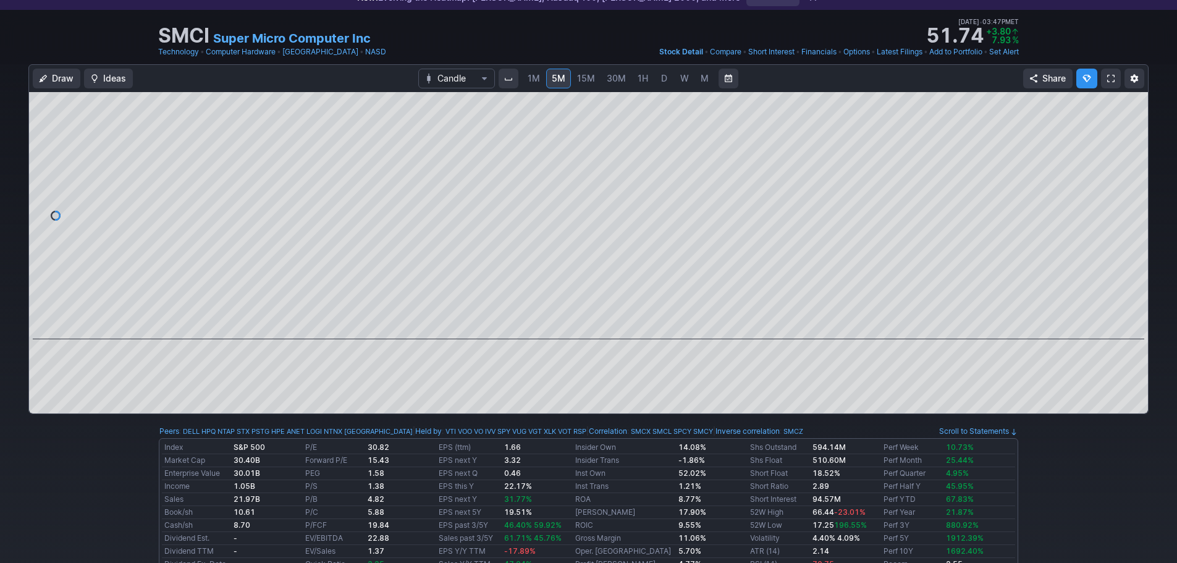
click at [666, 89] on div "1M 5M 15M 30M 1H D W M" at bounding box center [618, 78] width 195 height 22
click at [663, 83] on span "D" at bounding box center [664, 78] width 9 height 12
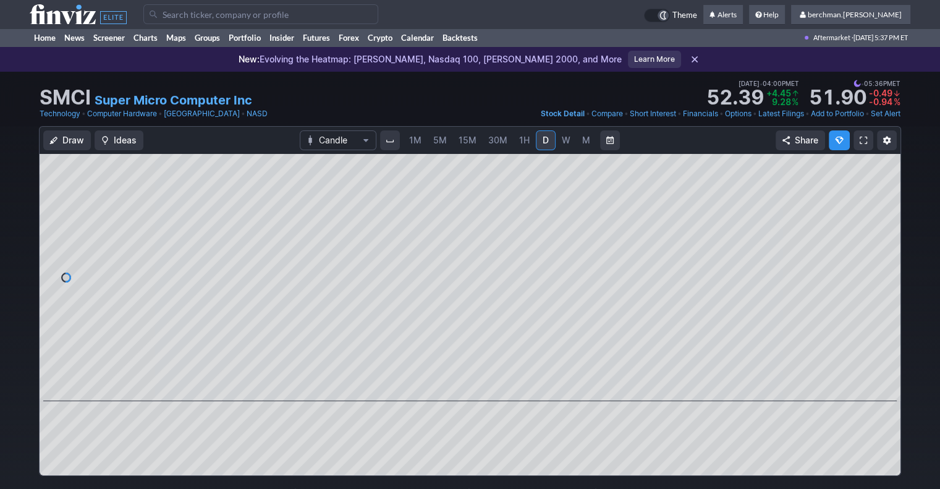
click at [565, 135] on span "W" at bounding box center [565, 140] width 9 height 11
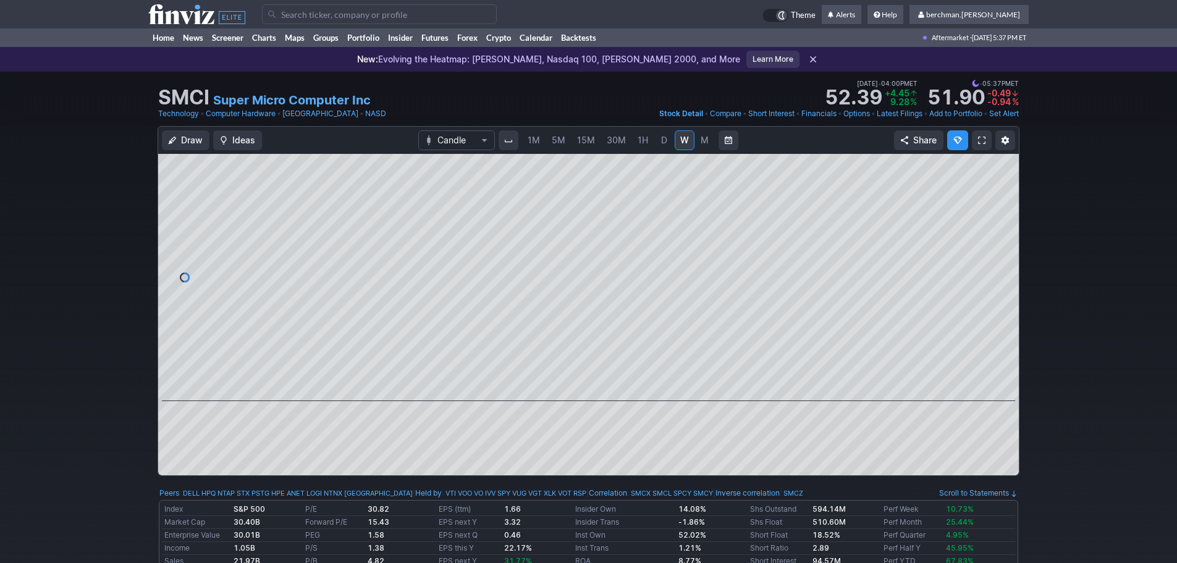
click at [561, 138] on span "5M" at bounding box center [559, 140] width 14 height 11
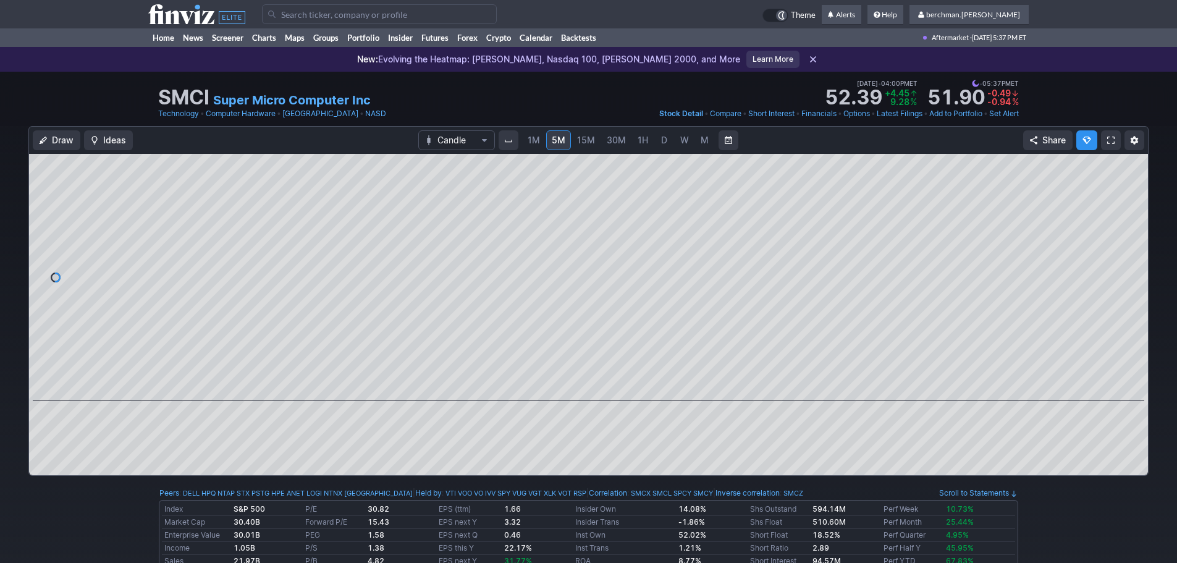
click at [681, 141] on span "W" at bounding box center [684, 140] width 9 height 11
